Goal: Complete application form: Complete application form

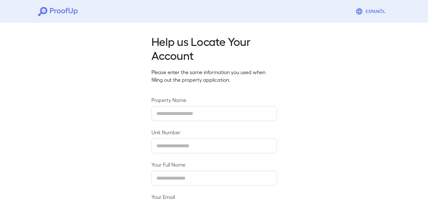
type input "**********"
type input "******"
type input "**********"
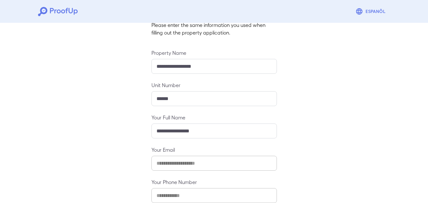
scroll to position [84, 0]
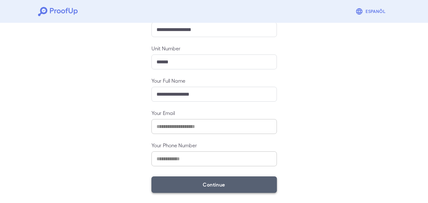
click at [225, 180] on button "Continue" at bounding box center [213, 185] width 125 height 16
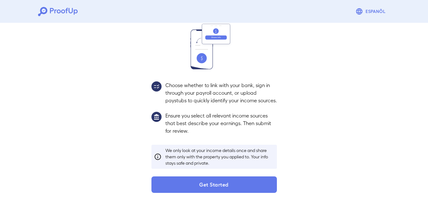
scroll to position [75, 0]
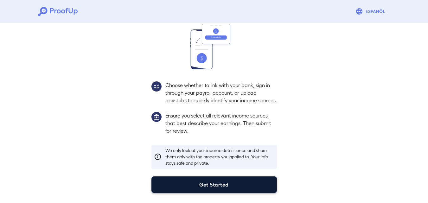
click at [236, 179] on button "Get Started" at bounding box center [213, 185] width 125 height 16
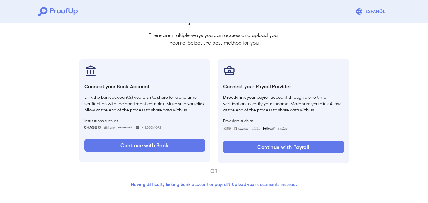
scroll to position [39, 0]
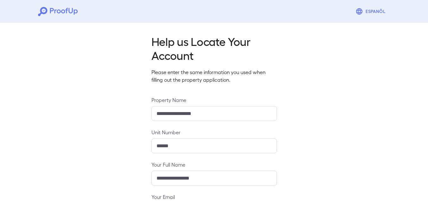
scroll to position [84, 0]
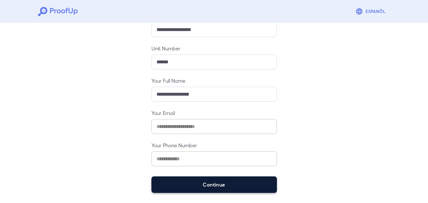
click at [216, 185] on button "Continue" at bounding box center [213, 185] width 125 height 16
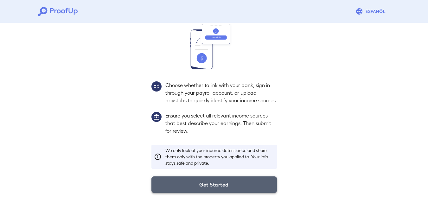
click at [215, 186] on button "Get Started" at bounding box center [213, 185] width 125 height 16
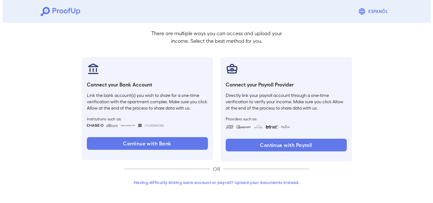
scroll to position [39, 0]
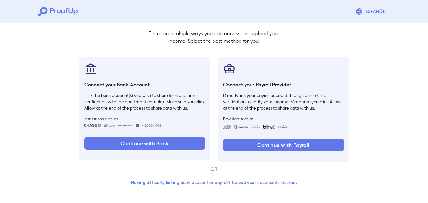
click at [251, 184] on button "Having difficulty linking bank account or payroll? Upload your documents instea…" at bounding box center [214, 182] width 185 height 11
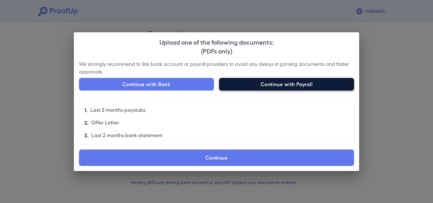
click at [264, 85] on button "Continue with Payroll" at bounding box center [286, 84] width 135 height 13
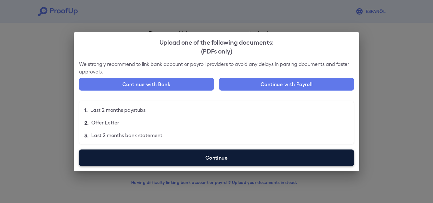
click at [212, 159] on label "Continue" at bounding box center [216, 158] width 275 height 16
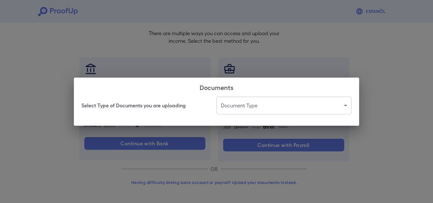
click at [236, 109] on body "Espanõl Go back How Would You Like to Verify Your Income? There are multiple wa…" at bounding box center [216, 82] width 433 height 242
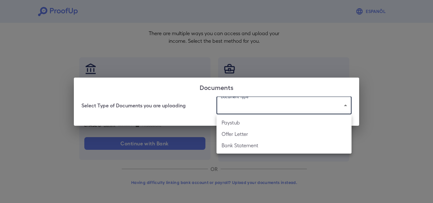
click at [235, 124] on li "Paystub" at bounding box center [283, 122] width 135 height 11
type input "*******"
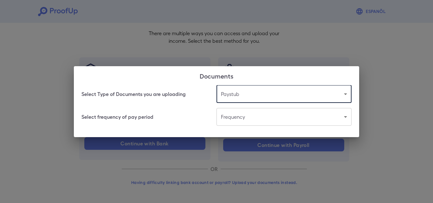
click at [253, 121] on body "Espanõl Go back How Would You Like to Verify Your Income? There are multiple wa…" at bounding box center [216, 82] width 433 height 242
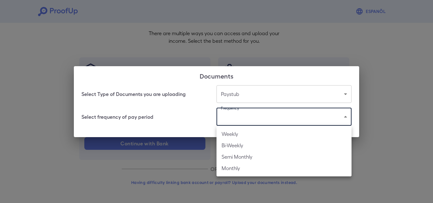
click at [242, 133] on li "Weekly" at bounding box center [283, 133] width 135 height 11
type input "******"
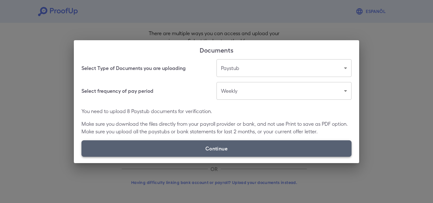
click at [238, 154] on label "Continue" at bounding box center [216, 148] width 270 height 16
click at [82, 157] on input "Continue" at bounding box center [81, 157] width 0 height 0
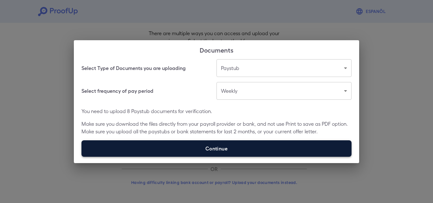
click at [222, 148] on label "Continue" at bounding box center [216, 148] width 270 height 16
click at [82, 157] on input "Continue" at bounding box center [81, 157] width 0 height 0
type input "**********"
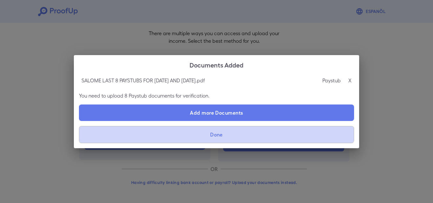
click at [254, 134] on button "Done" at bounding box center [216, 134] width 275 height 17
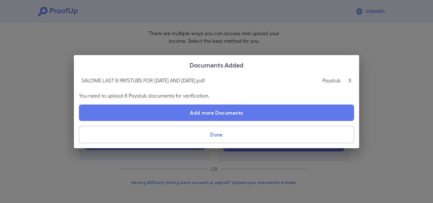
click at [224, 134] on button "Done" at bounding box center [216, 134] width 275 height 17
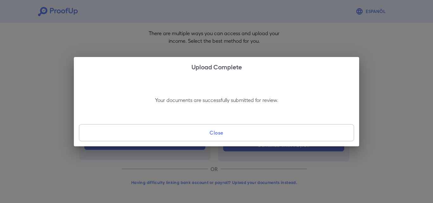
click at [216, 134] on button "Close" at bounding box center [216, 132] width 275 height 17
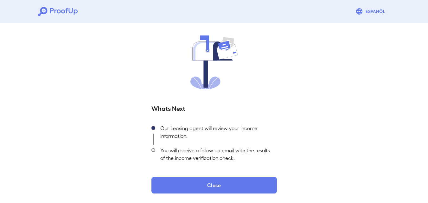
scroll to position [40, 0]
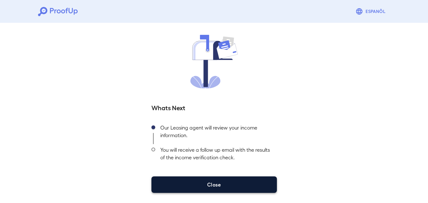
click at [233, 183] on button "Close" at bounding box center [213, 185] width 125 height 16
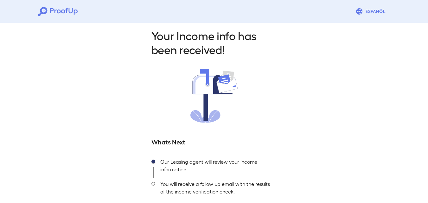
scroll to position [0, 0]
